Goal: Transaction & Acquisition: Subscribe to service/newsletter

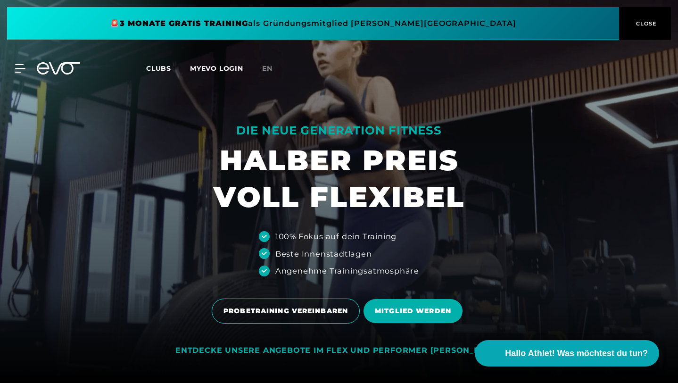
drag, startPoint x: 464, startPoint y: 201, endPoint x: 462, endPoint y: 186, distance: 14.8
click at [462, 188] on h1 "HALBER PREIS VOLL FLEXIBEL" at bounding box center [339, 179] width 251 height 74
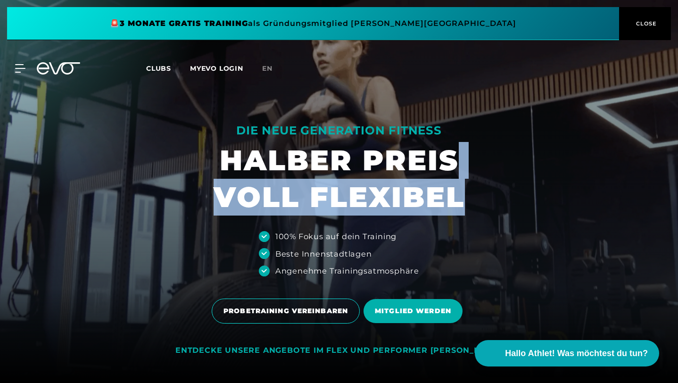
click at [462, 186] on h1 "HALBER PREIS VOLL FLEXIBEL" at bounding box center [339, 179] width 251 height 74
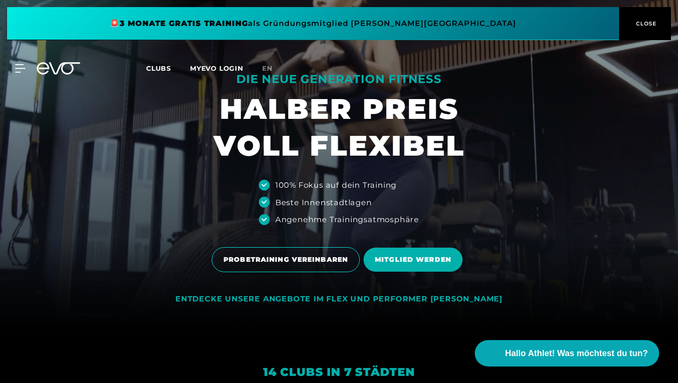
scroll to position [65, 0]
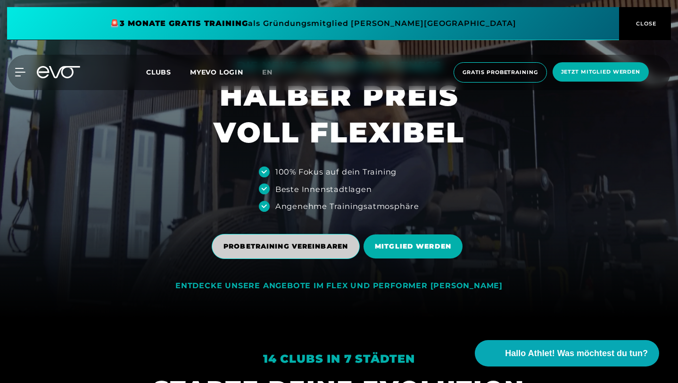
click at [307, 251] on span "PROBETRAINING VEREINBAREN" at bounding box center [286, 247] width 125 height 10
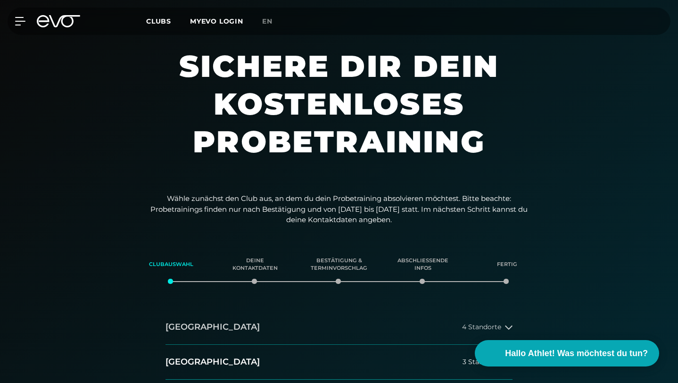
scroll to position [50, 0]
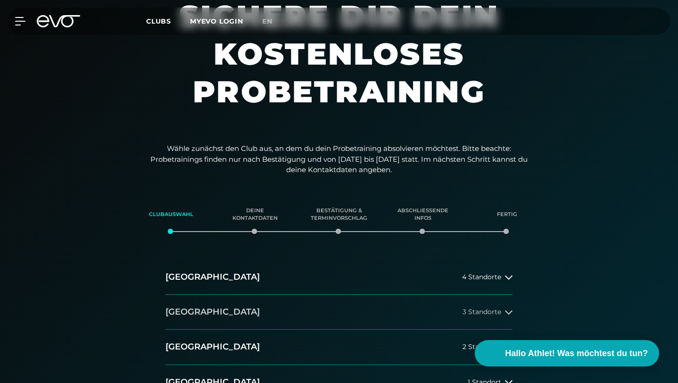
click at [192, 295] on button "[GEOGRAPHIC_DATA] 3 Standorte" at bounding box center [339, 312] width 347 height 35
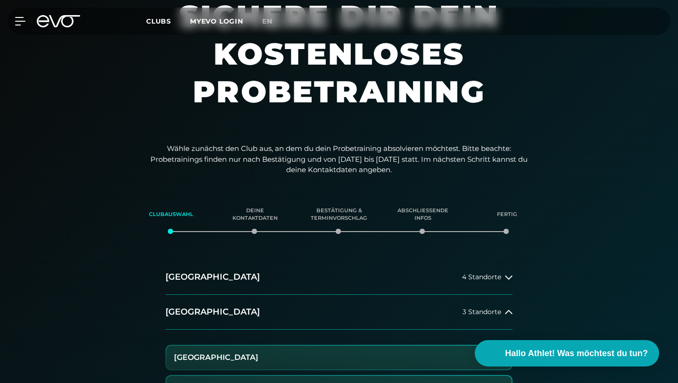
scroll to position [95, 0]
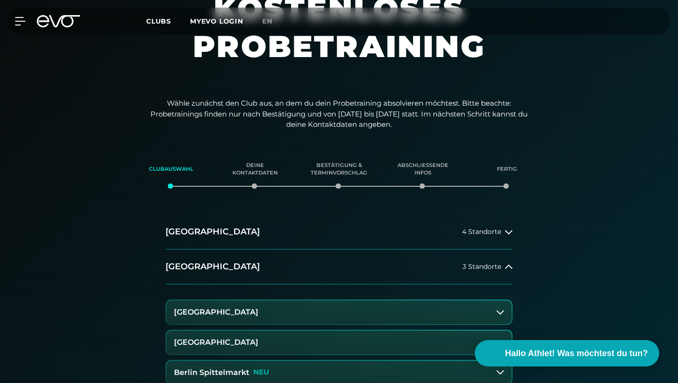
click at [244, 338] on h3 "[GEOGRAPHIC_DATA]" at bounding box center [216, 342] width 84 height 8
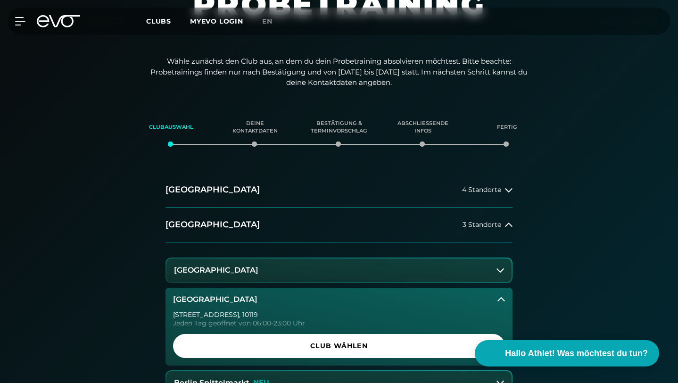
scroll to position [138, 0]
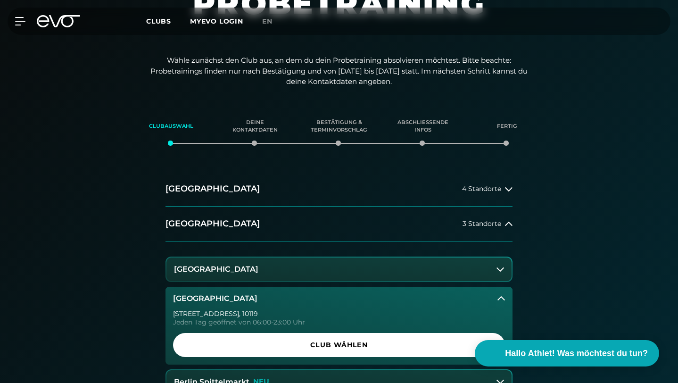
drag, startPoint x: 264, startPoint y: 265, endPoint x: 591, endPoint y: 232, distance: 329.0
click at [591, 232] on div "[GEOGRAPHIC_DATA] 4 Standorte [GEOGRAPHIC_DATA] 3 Standorte [GEOGRAPHIC_DATA] […" at bounding box center [339, 348] width 660 height 352
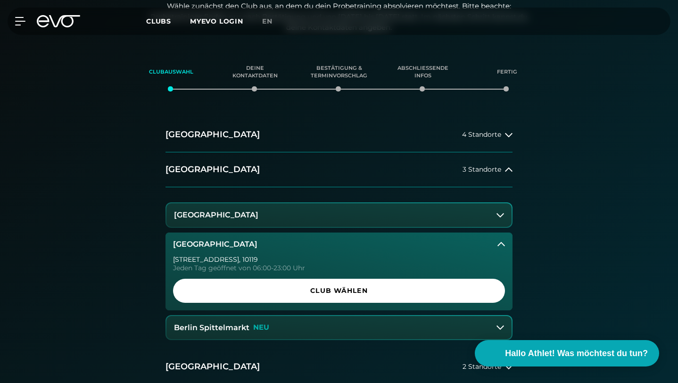
click at [499, 241] on icon at bounding box center [502, 245] width 8 height 8
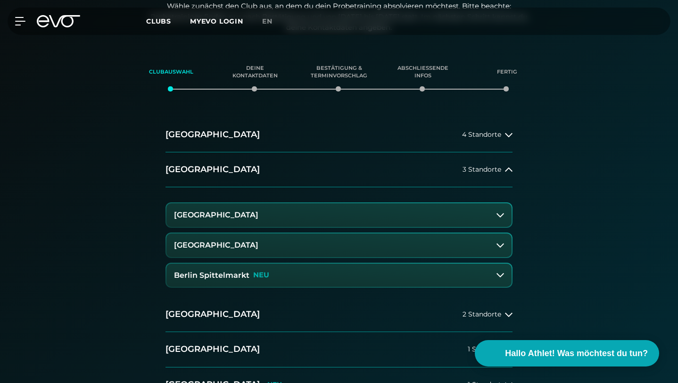
click at [321, 264] on button "Berlin Spittelmarkt NEU" at bounding box center [339, 276] width 345 height 24
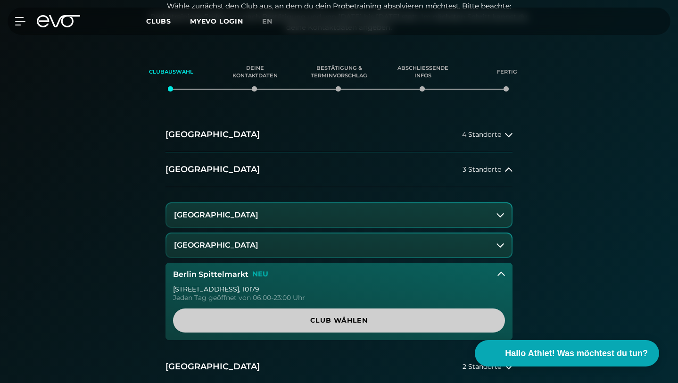
click at [295, 316] on span "Club wählen" at bounding box center [338, 321] width 309 height 10
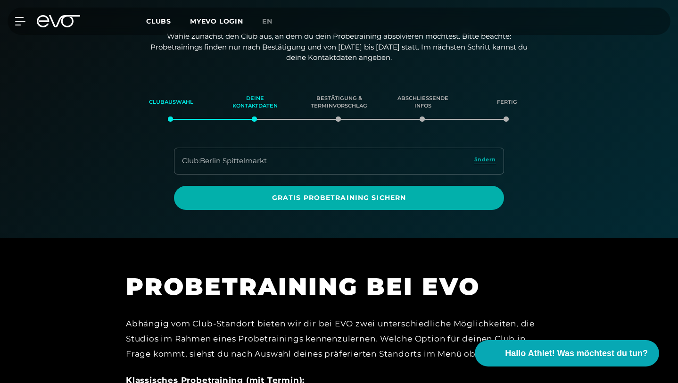
scroll to position [162, 0]
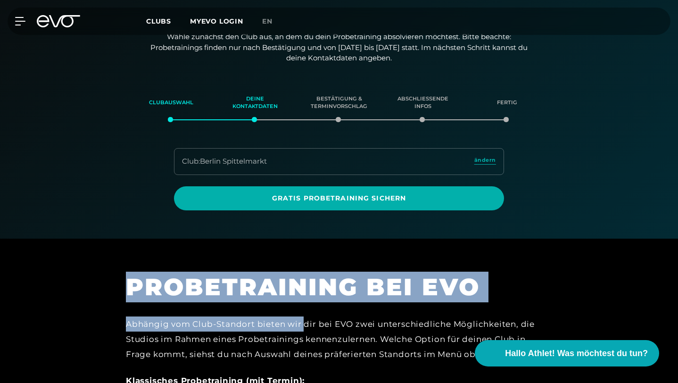
drag, startPoint x: 187, startPoint y: 225, endPoint x: 283, endPoint y: 314, distance: 130.5
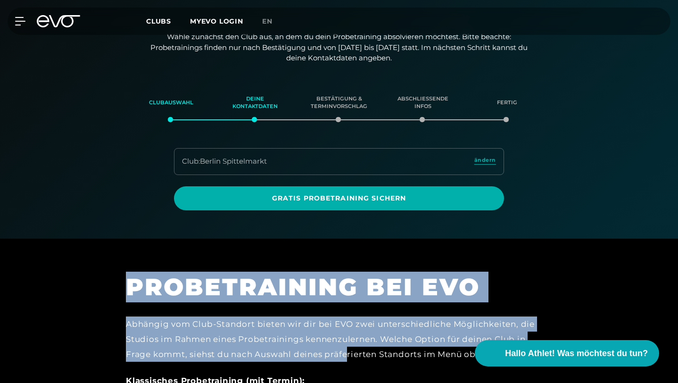
click at [283, 317] on div "Abhängig vom Club-Standort bieten wir dir bei EVO zwei unterschiedliche Möglich…" at bounding box center [338, 340] width 425 height 46
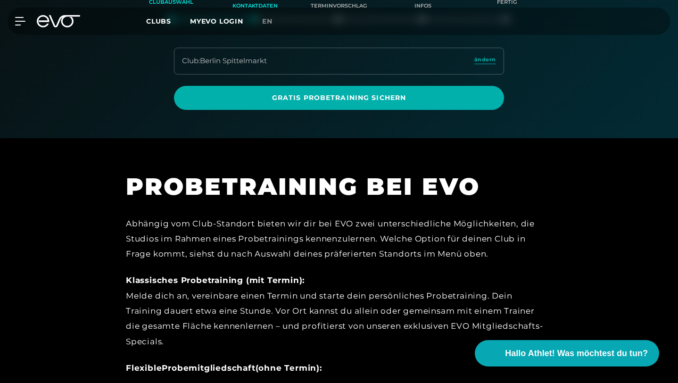
scroll to position [152, 0]
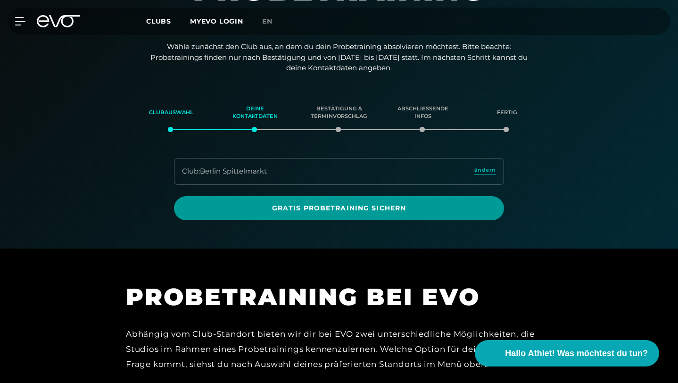
click at [400, 196] on span "Gratis Probetraining sichern" at bounding box center [339, 208] width 330 height 24
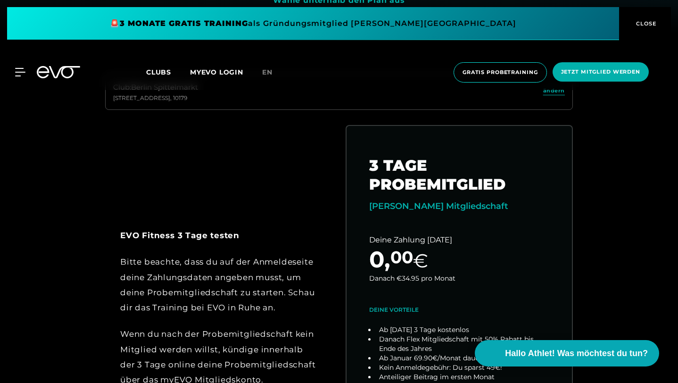
scroll to position [367, 0]
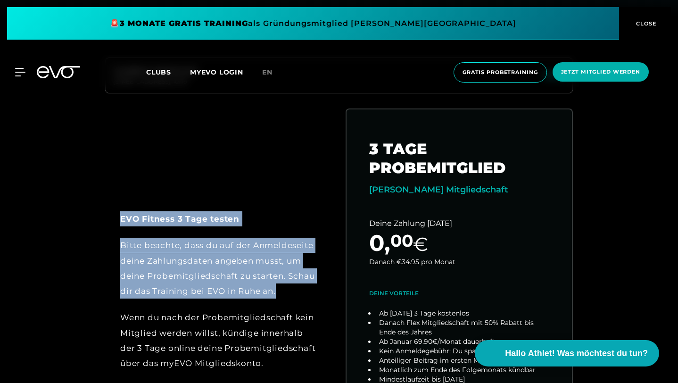
drag, startPoint x: 101, startPoint y: 192, endPoint x: 310, endPoint y: 286, distance: 229.3
click at [310, 286] on div "EVO Fitness 3 Tage testen Bitte beachte, dass du auf der Anmeldeseite deine Zah…" at bounding box center [339, 302] width 483 height 388
click at [310, 286] on div "Bitte beachte, dass du auf der Anmeldeseite deine Zahlungsdaten angeben musst, …" at bounding box center [218, 268] width 197 height 61
drag, startPoint x: 310, startPoint y: 286, endPoint x: 272, endPoint y: 180, distance: 113.2
click at [272, 180] on div "EVO Fitness 3 Tage testen Bitte beachte, dass du auf der Anmeldeseite deine Zah…" at bounding box center [339, 302] width 483 height 388
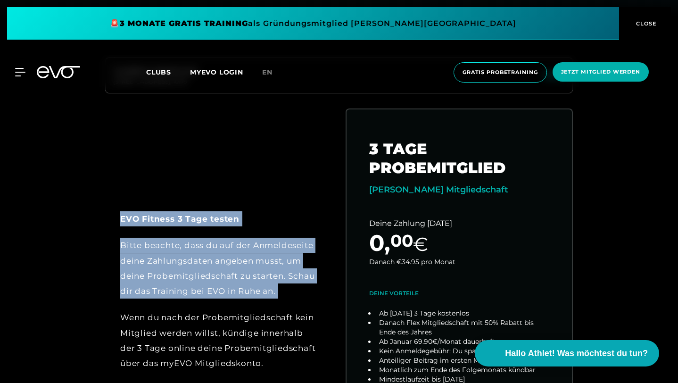
click at [304, 313] on div "Wenn du nach der Probemitgliedschaft kein Mitglied werden willst, kündige inner…" at bounding box center [218, 340] width 197 height 61
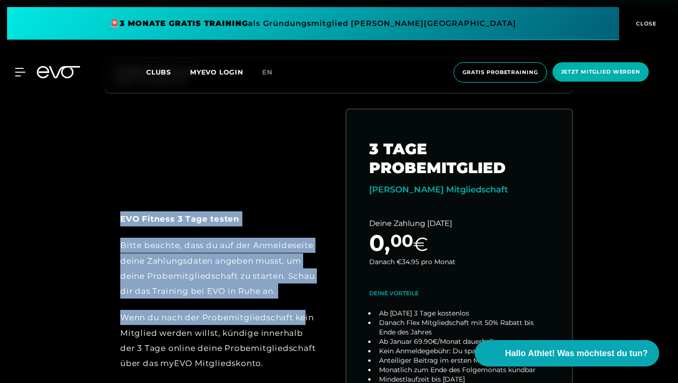
drag, startPoint x: 272, startPoint y: 183, endPoint x: 304, endPoint y: 154, distance: 42.7
click at [304, 154] on div "EVO Fitness 3 Tage testen Bitte beachte, dass du auf der Anmeldeseite deine Zah…" at bounding box center [339, 302] width 483 height 388
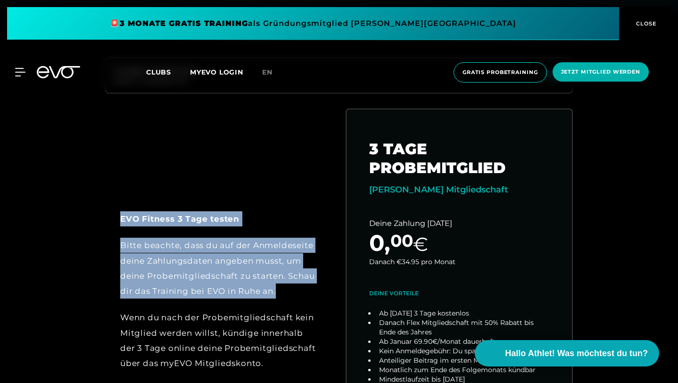
drag, startPoint x: 304, startPoint y: 154, endPoint x: 305, endPoint y: 319, distance: 164.6
click at [304, 319] on div "EVO Fitness 3 Tage testen Bitte beachte, dass du auf der Anmeldeseite deine Zah…" at bounding box center [339, 302] width 483 height 388
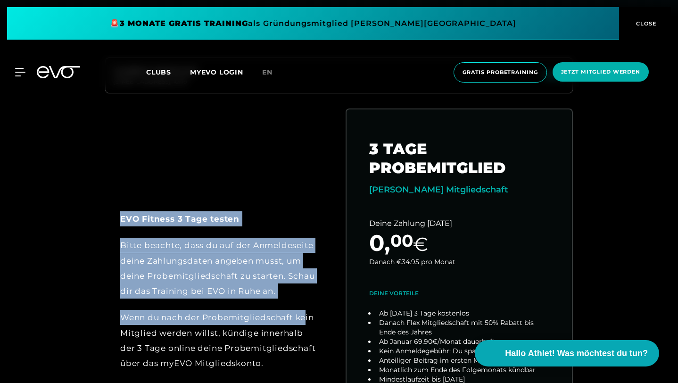
click at [305, 319] on div "Wenn du nach der Probemitgliedschaft kein Mitglied werden willst, kündige inner…" at bounding box center [218, 340] width 197 height 61
drag, startPoint x: 305, startPoint y: 319, endPoint x: 305, endPoint y: 199, distance: 119.8
click at [305, 201] on div "EVO Fitness 3 Tage testen Bitte beachte, dass du auf der Anmeldeseite deine Zah…" at bounding box center [218, 291] width 227 height 213
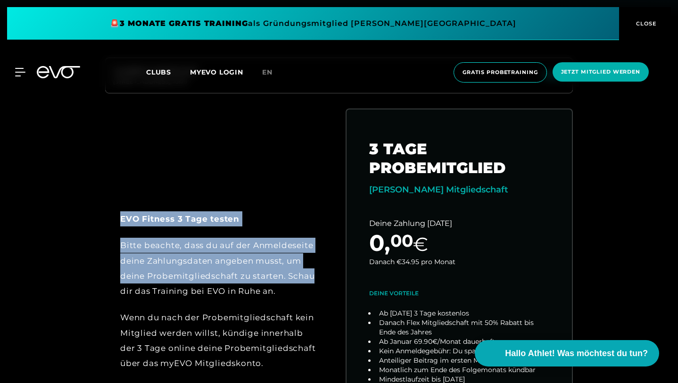
drag, startPoint x: 305, startPoint y: 199, endPoint x: 305, endPoint y: 292, distance: 92.5
click at [305, 289] on div "EVO Fitness 3 Tage testen Bitte beachte, dass du auf der Anmeldeseite deine Zah…" at bounding box center [218, 291] width 227 height 213
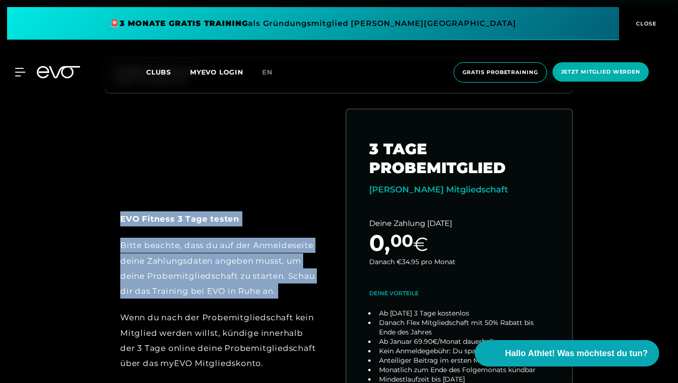
click at [305, 292] on div "Bitte beachte, dass du auf der Anmeldeseite deine Zahlungsdaten angeben musst, …" at bounding box center [218, 268] width 197 height 61
drag, startPoint x: 305, startPoint y: 292, endPoint x: 299, endPoint y: 156, distance: 136.0
click at [299, 156] on div "EVO Fitness 3 Tage testen Bitte beachte, dass du auf der Anmeldeseite deine Zah…" at bounding box center [339, 302] width 483 height 388
drag, startPoint x: 299, startPoint y: 156, endPoint x: 299, endPoint y: 301, distance: 145.8
click at [299, 301] on div "EVO Fitness 3 Tage testen Bitte beachte, dass du auf der Anmeldeseite deine Zah…" at bounding box center [339, 302] width 483 height 388
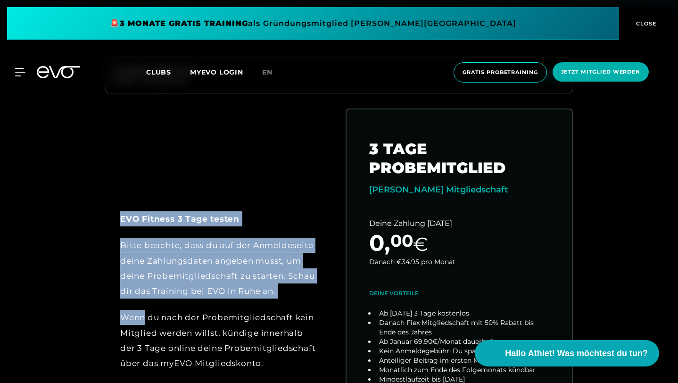
click at [299, 301] on div "EVO Fitness 3 Tage testen Bitte beachte, dass du auf der Anmeldeseite deine Zah…" at bounding box center [218, 291] width 197 height 160
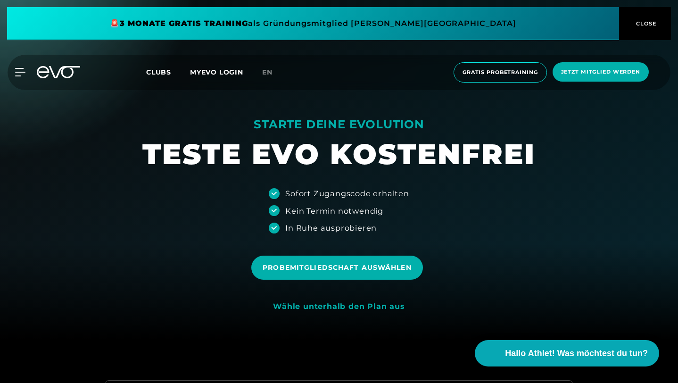
scroll to position [0, 0]
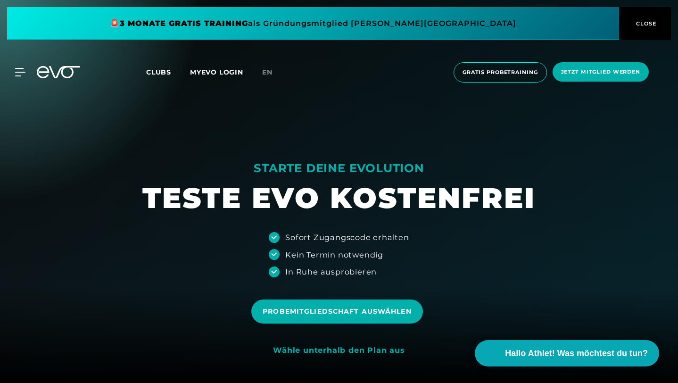
click at [658, 24] on span "CLOSE" at bounding box center [645, 23] width 52 height 8
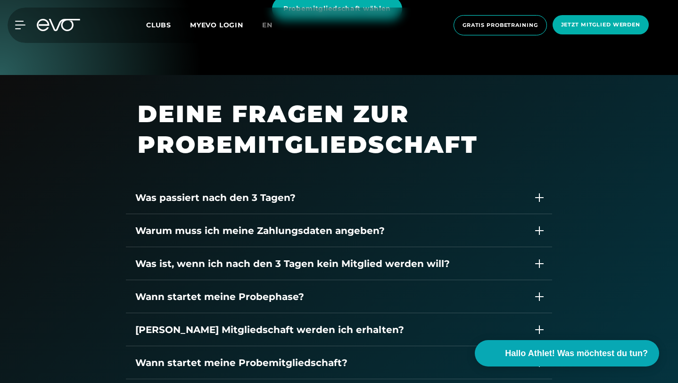
scroll to position [1238, 0]
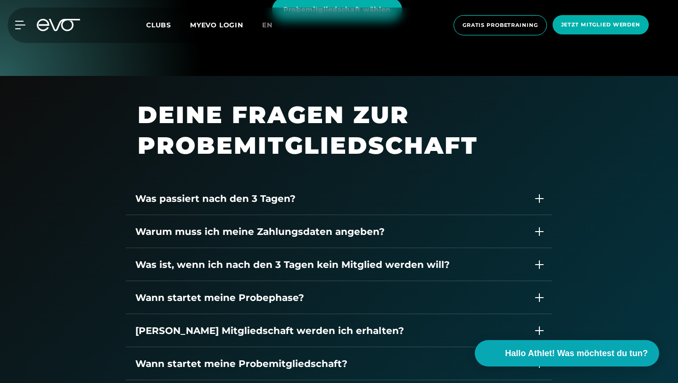
click at [494, 192] on div "Was passiert nach den 3 Tagen?" at bounding box center [329, 199] width 389 height 14
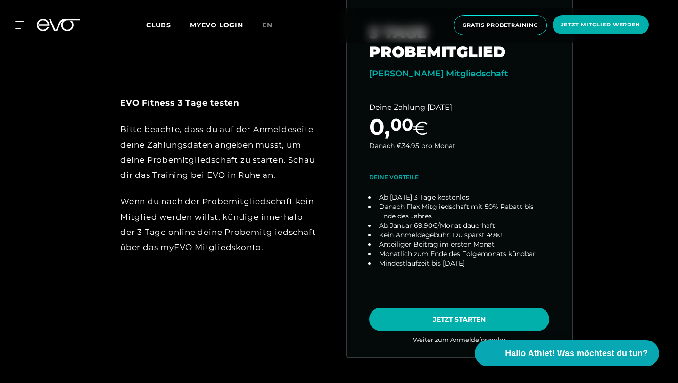
scroll to position [483, 0]
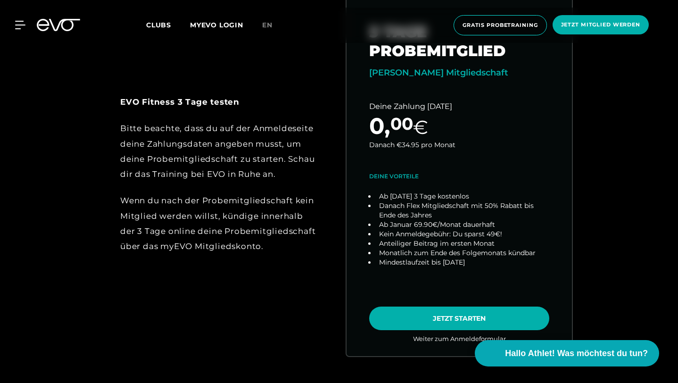
click at [268, 31] on div "MyEVO Login Über EVO Mitgliedschaften Probetraining TAGESPASS EVO Studios [GEOG…" at bounding box center [339, 25] width 675 height 35
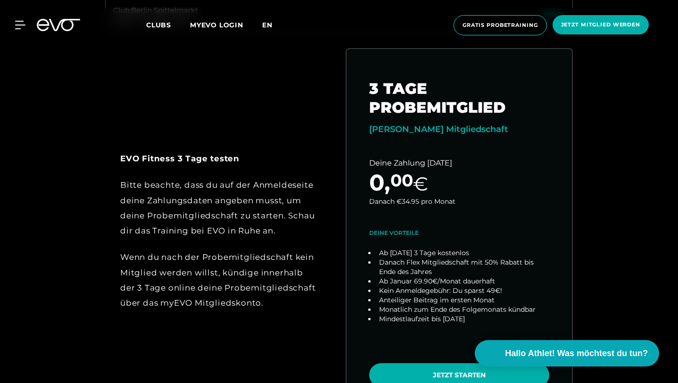
scroll to position [425, 0]
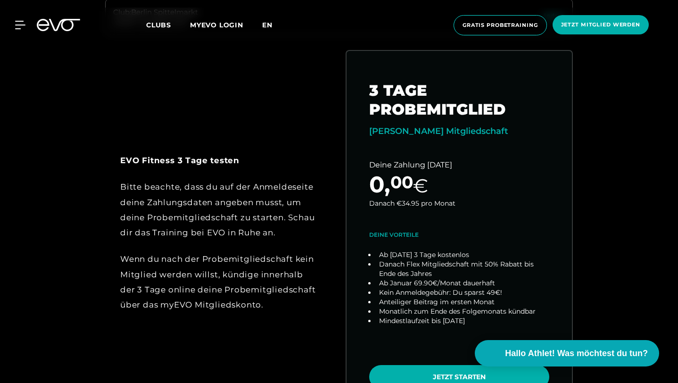
click at [270, 22] on span "en" at bounding box center [267, 25] width 10 height 8
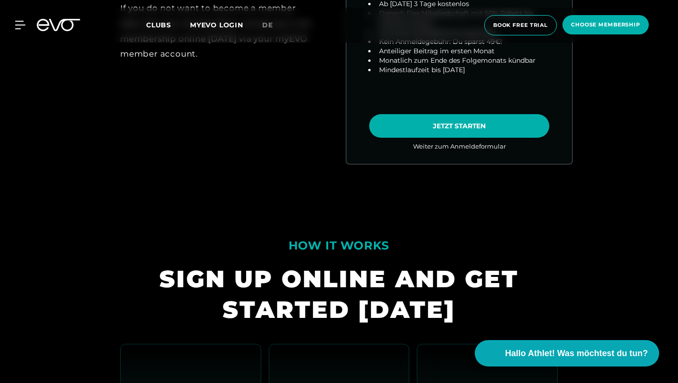
scroll to position [848, 0]
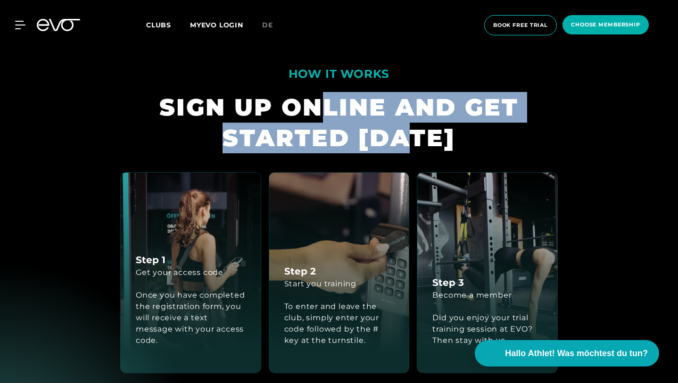
drag, startPoint x: 249, startPoint y: 93, endPoint x: 375, endPoint y: 143, distance: 134.9
click at [369, 142] on div "SIGN UP ONLINE AND GET STARTED [DATE]" at bounding box center [339, 122] width 438 height 61
click at [375, 143] on div "SIGN UP ONLINE AND GET STARTED [DATE]" at bounding box center [339, 122] width 438 height 61
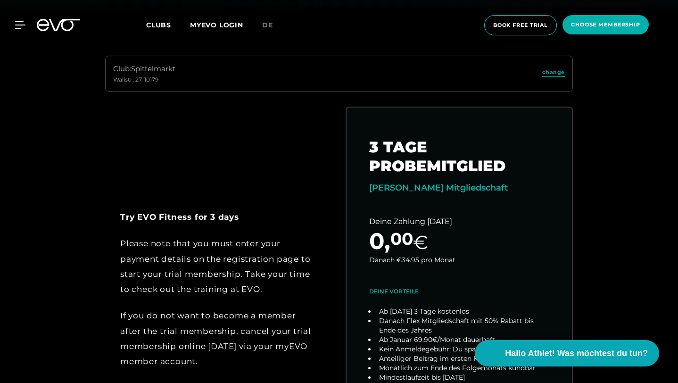
scroll to position [440, 0]
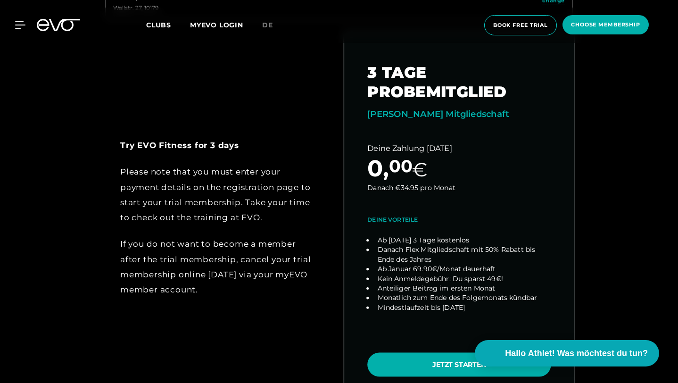
drag, startPoint x: 383, startPoint y: 76, endPoint x: 639, endPoint y: 178, distance: 275.8
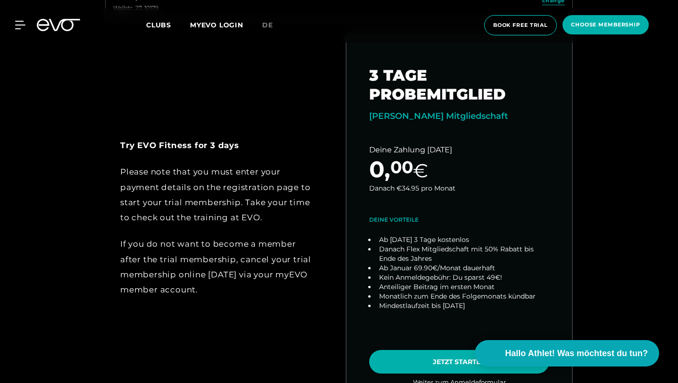
click at [639, 178] on div "Club : Spittelmarkt Wallstr. 27 , 10179 change Try EVO Fitness for 3 days Pleas…" at bounding box center [339, 203] width 648 height 439
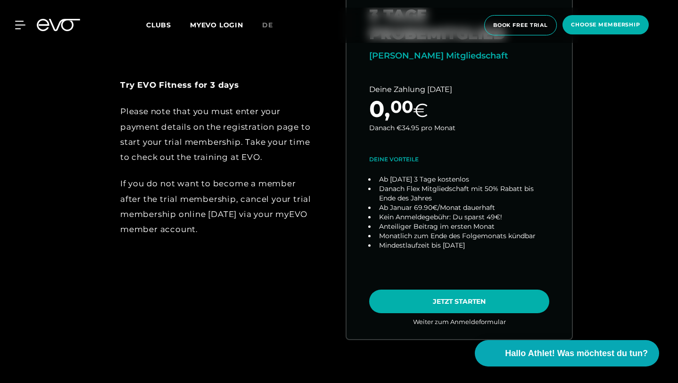
scroll to position [501, 0]
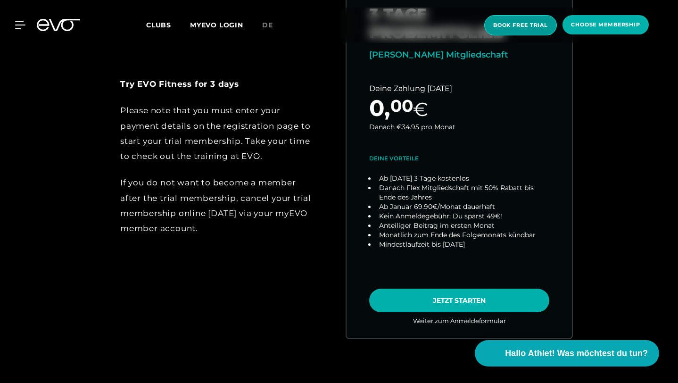
click at [534, 26] on span "book free trial" at bounding box center [520, 25] width 55 height 8
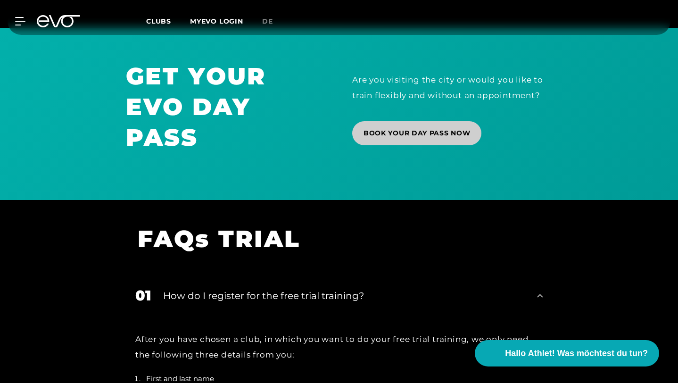
scroll to position [812, 0]
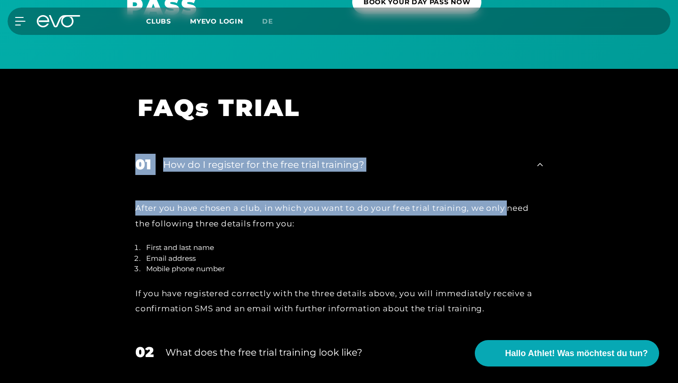
drag, startPoint x: 475, startPoint y: 128, endPoint x: 442, endPoint y: 198, distance: 77.0
click at [442, 198] on div "FAQs TRIAL 01 How do I register for the free trial training? After you have cho…" at bounding box center [339, 354] width 678 height 546
click at [442, 200] on div "After you have chosen a club, in which you want to do your free trial training,…" at bounding box center [339, 215] width 408 height 31
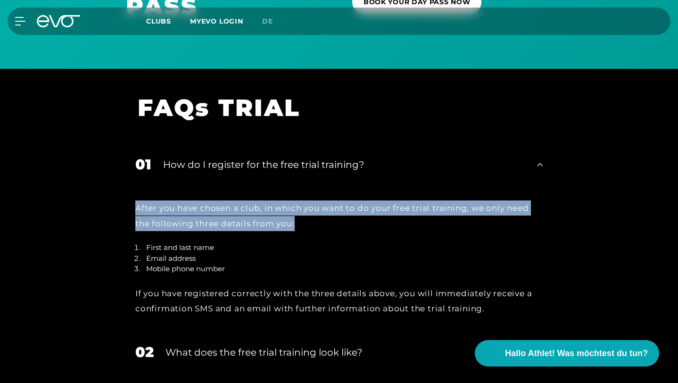
drag, startPoint x: 434, startPoint y: 165, endPoint x: 424, endPoint y: 230, distance: 65.8
click at [424, 230] on div "01 How do I register for the free trial training? After you have chosen a club,…" at bounding box center [339, 238] width 426 height 188
click at [424, 242] on li "First and last name" at bounding box center [342, 247] width 400 height 11
drag, startPoint x: 399, startPoint y: 257, endPoint x: 399, endPoint y: 153, distance: 103.8
click at [399, 154] on div "01 How do I register for the free trial training? After you have chosen a club,…" at bounding box center [339, 238] width 426 height 188
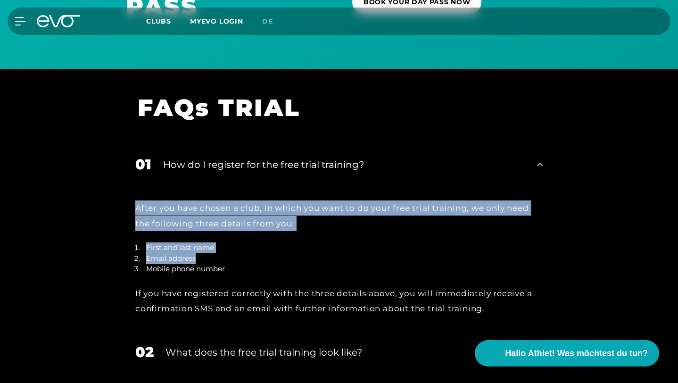
drag, startPoint x: 399, startPoint y: 153, endPoint x: 393, endPoint y: 259, distance: 106.3
click at [393, 259] on div "01 How do I register for the free trial training? After you have chosen a club,…" at bounding box center [339, 238] width 426 height 188
click at [393, 259] on div "After you have chosen a club, in which you want to do your free trial training,…" at bounding box center [339, 258] width 408 height 116
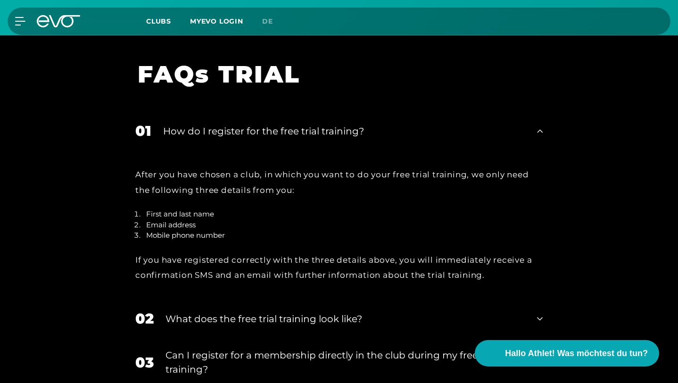
scroll to position [847, 0]
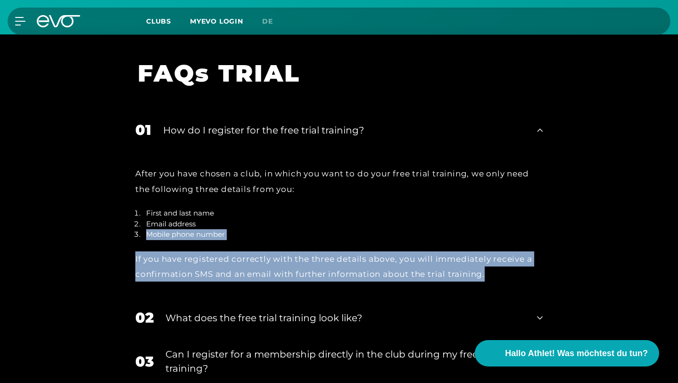
drag, startPoint x: 383, startPoint y: 202, endPoint x: 383, endPoint y: 273, distance: 70.3
click at [383, 273] on div "After you have chosen a club, in which you want to do your free trial training,…" at bounding box center [339, 224] width 426 height 148
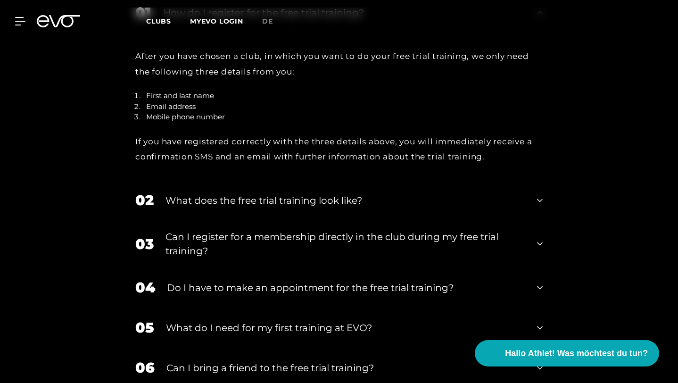
scroll to position [964, 0]
click at [351, 181] on div "02 What does the free trial training look like?" at bounding box center [339, 201] width 426 height 40
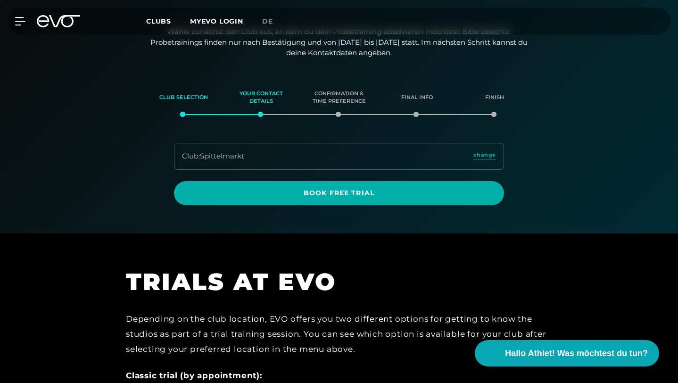
scroll to position [0, 0]
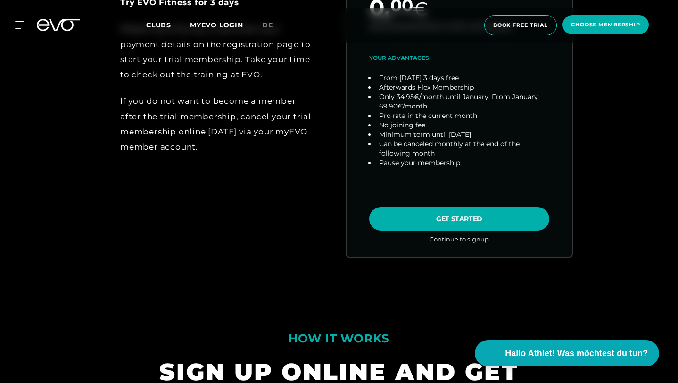
scroll to position [610, 0]
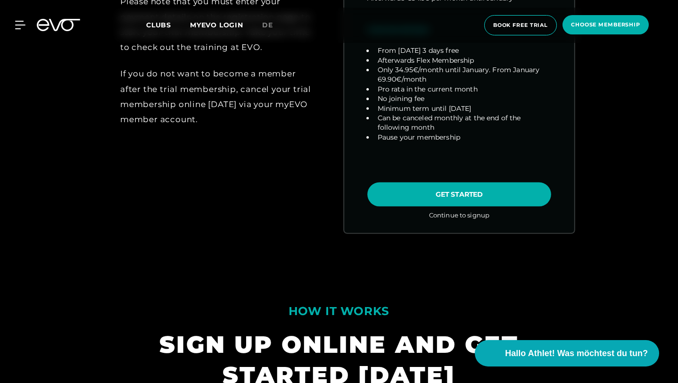
click at [423, 65] on link "choose plan" at bounding box center [459, 47] width 230 height 371
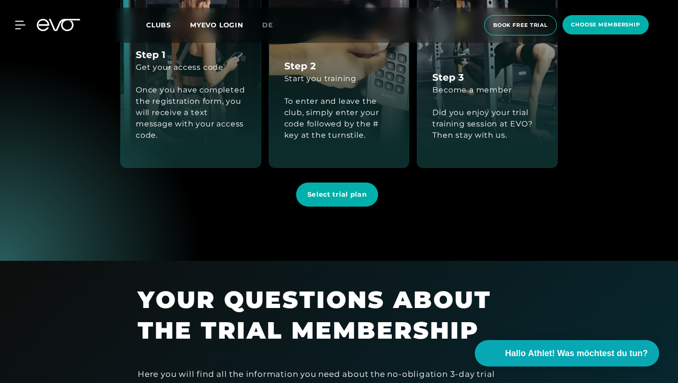
scroll to position [1058, 0]
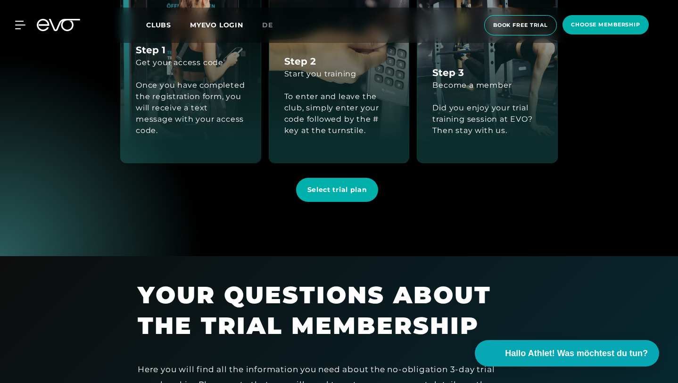
click at [113, 207] on div "Select trial plan" at bounding box center [339, 190] width 453 height 38
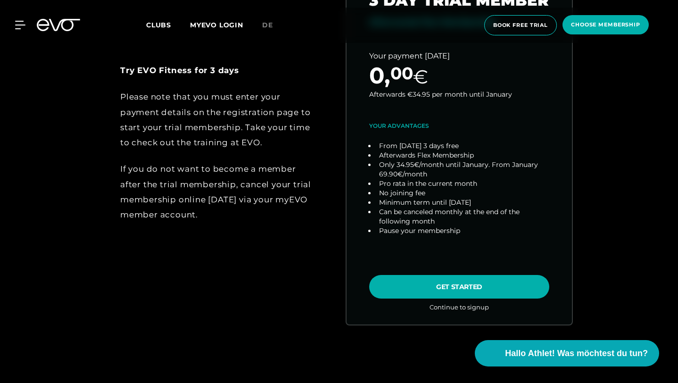
scroll to position [562, 0]
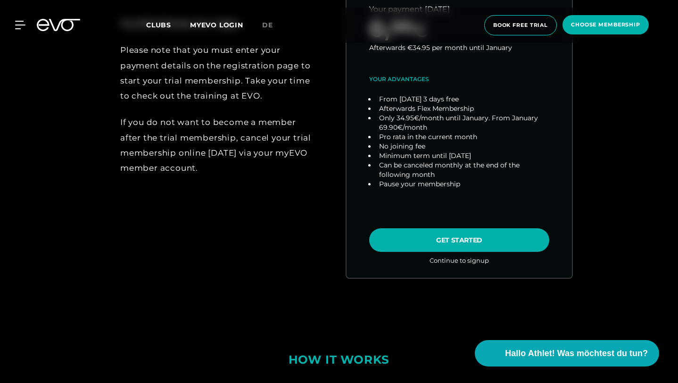
drag, startPoint x: 231, startPoint y: 114, endPoint x: 244, endPoint y: 189, distance: 76.2
click at [244, 189] on div "Try EVO Fitness for 3 days Please note that you must enter your payment details…" at bounding box center [218, 96] width 227 height 213
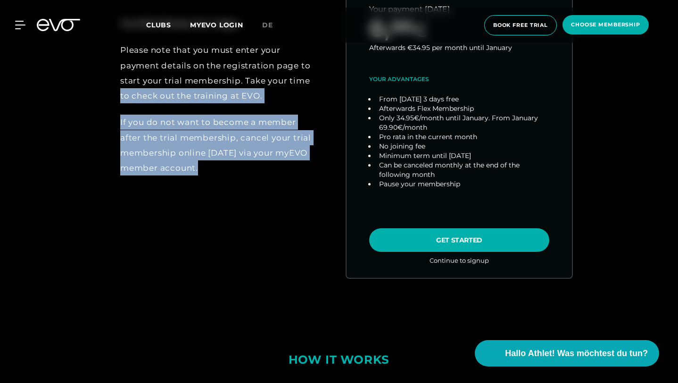
drag, startPoint x: 244, startPoint y: 189, endPoint x: 51, endPoint y: 90, distance: 217.3
click at [51, 90] on div "Club : Spittelmarkt Wallstr. 27 , 10179 change Try EVO Fitness for 3 days Pleas…" at bounding box center [339, 81] width 648 height 439
drag, startPoint x: 50, startPoint y: 90, endPoint x: 231, endPoint y: 178, distance: 201.2
click at [231, 178] on div "Club : Spittelmarkt Wallstr. 27 , 10179 change Try EVO Fitness for 3 days Pleas…" at bounding box center [339, 81] width 648 height 439
click at [231, 178] on div "Try EVO Fitness for 3 days Please note that you must enter your payment details…" at bounding box center [218, 96] width 227 height 213
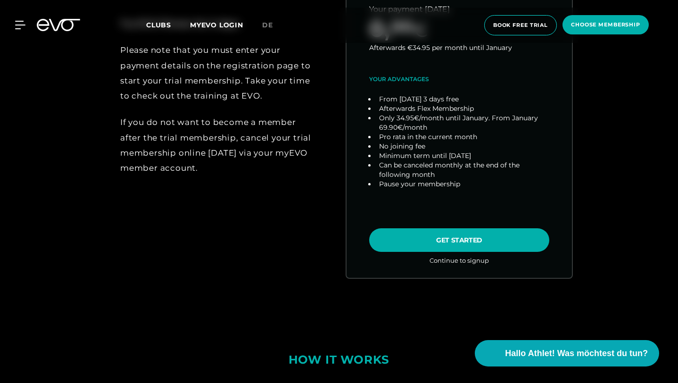
drag, startPoint x: 293, startPoint y: 189, endPoint x: 100, endPoint y: 73, distance: 225.1
click at [100, 73] on div "Try EVO Fitness for 3 days Please note that you must enter your payment details…" at bounding box center [339, 107] width 483 height 388
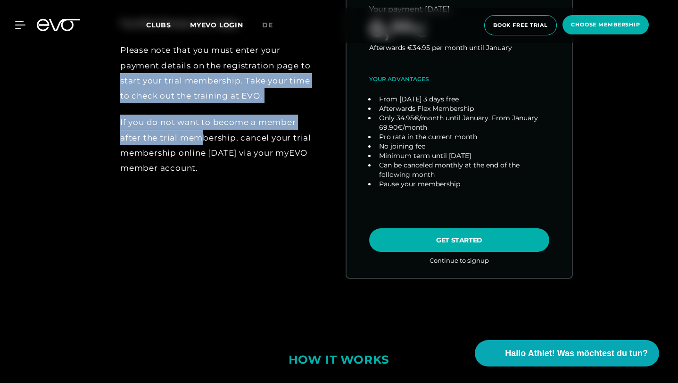
drag, startPoint x: 99, startPoint y: 73, endPoint x: 226, endPoint y: 158, distance: 152.7
click at [226, 158] on div "Try EVO Fitness for 3 days Please note that you must enter your payment details…" at bounding box center [339, 107] width 483 height 388
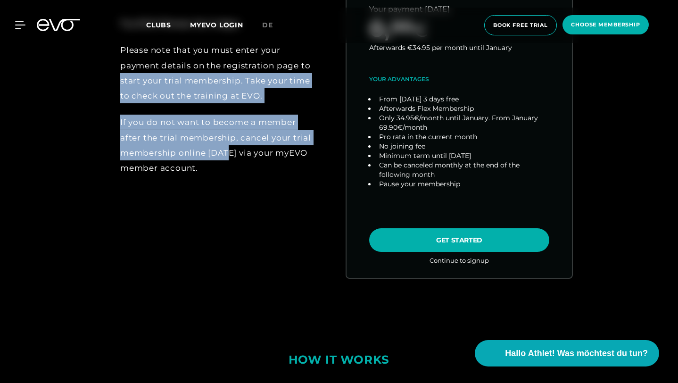
click at [226, 158] on div "If you do not want to become a member after the trial membership, cancel your t…" at bounding box center [218, 145] width 197 height 61
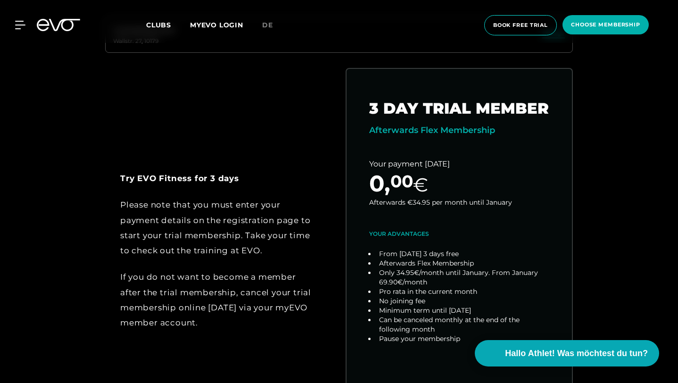
scroll to position [408, 0]
